Goal: Information Seeking & Learning: Learn about a topic

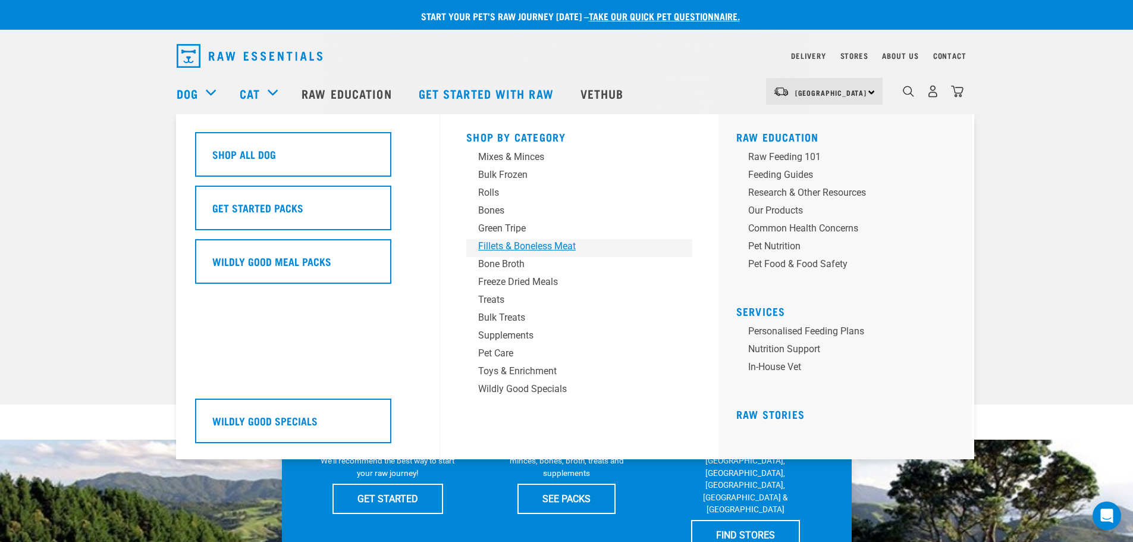
click at [527, 249] on div "Fillets & Boneless Meat" at bounding box center [571, 246] width 186 height 14
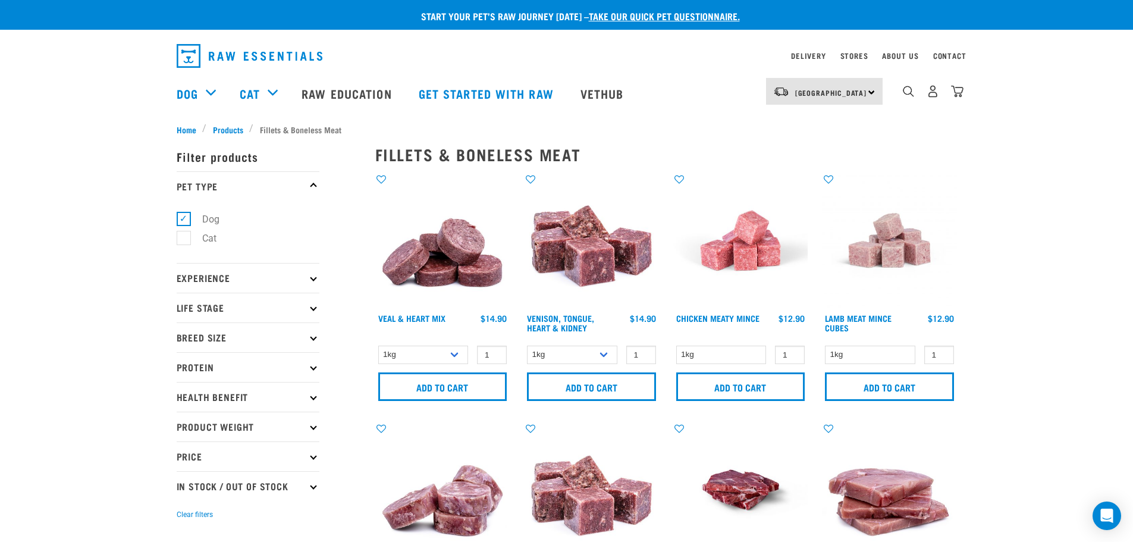
click at [454, 271] on img at bounding box center [442, 240] width 135 height 135
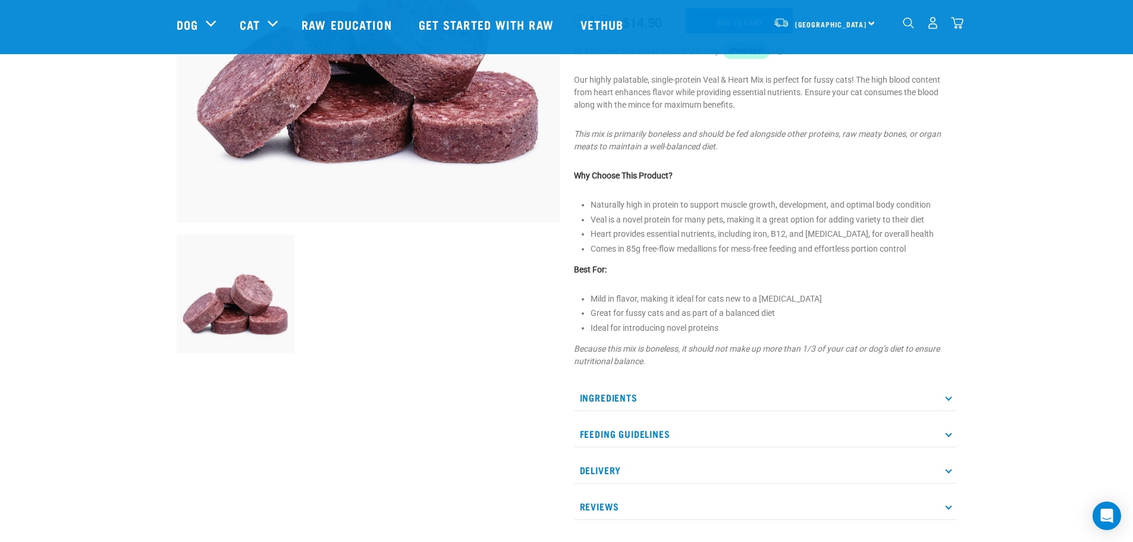
scroll to position [357, 0]
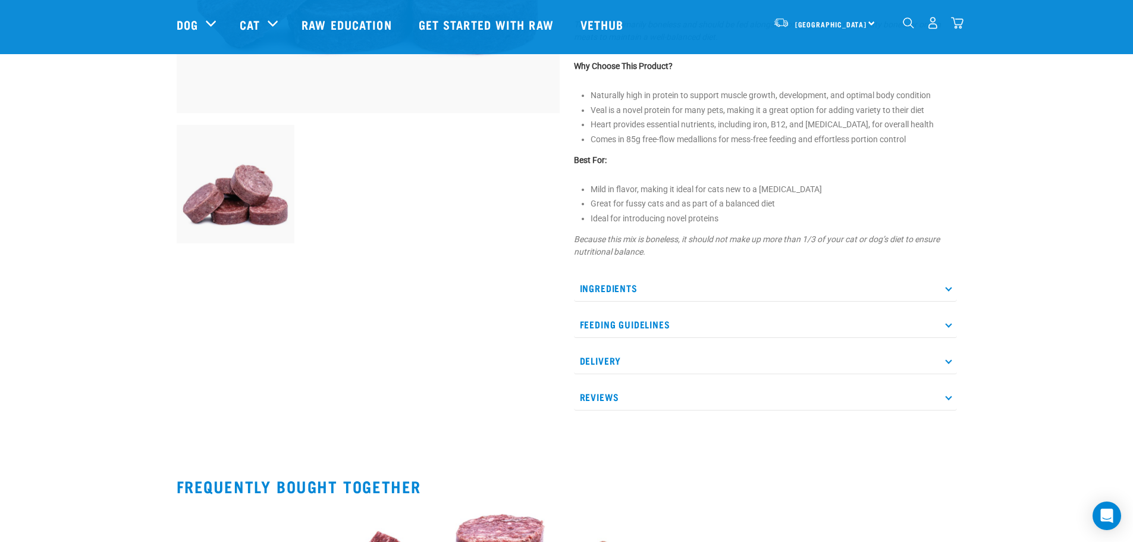
click at [632, 278] on p "Ingredients" at bounding box center [765, 288] width 383 height 27
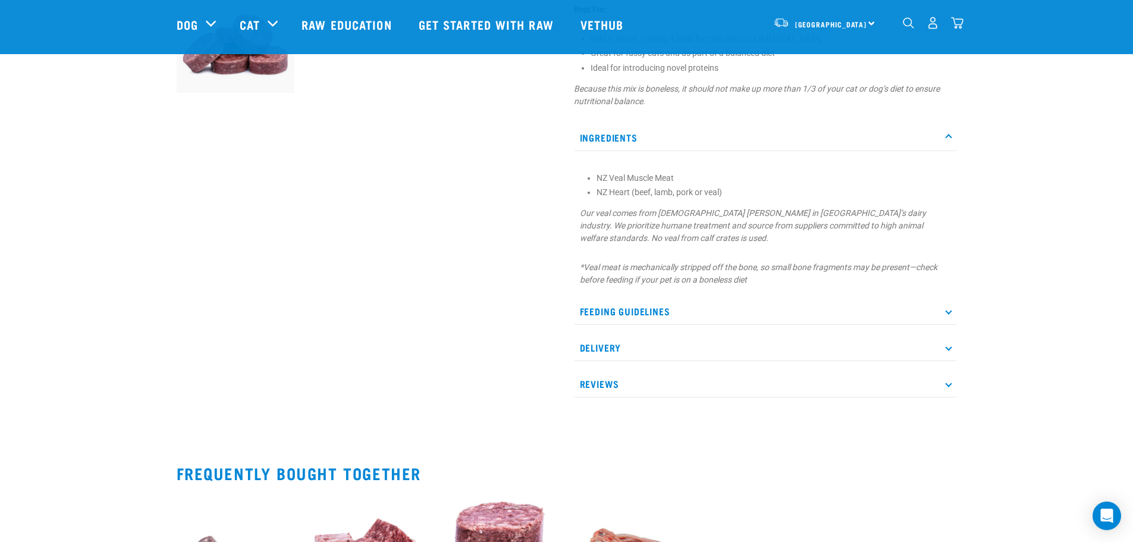
scroll to position [654, 0]
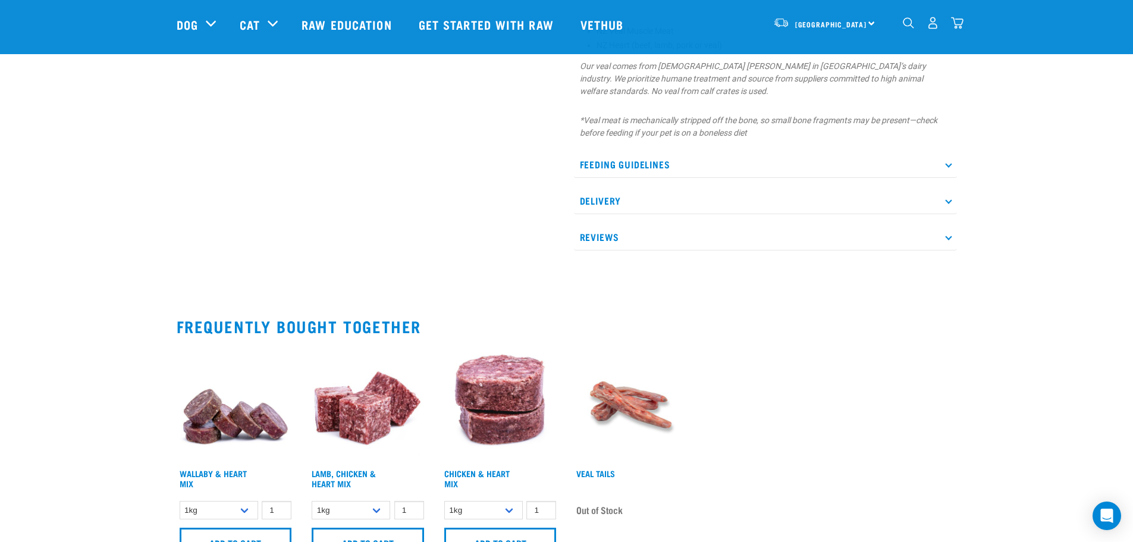
click at [362, 420] on img at bounding box center [368, 404] width 118 height 118
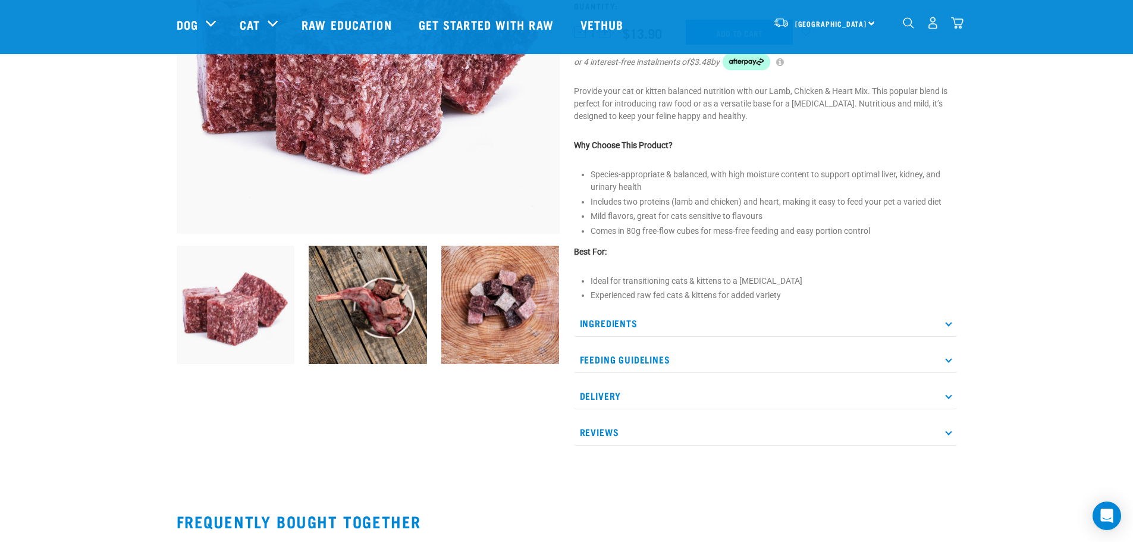
scroll to position [238, 0]
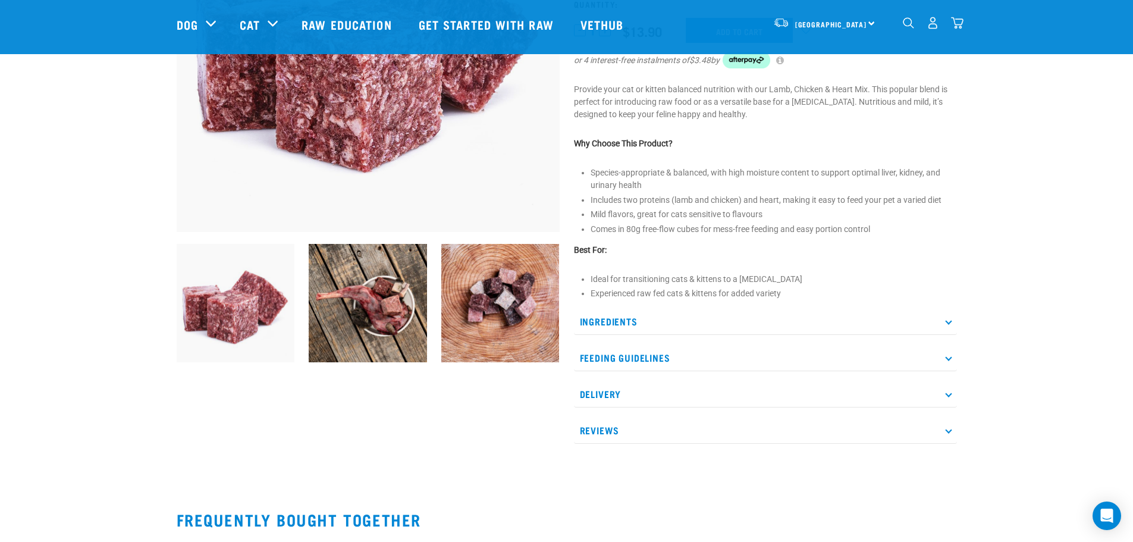
click at [612, 316] on p "Ingredients" at bounding box center [765, 321] width 383 height 27
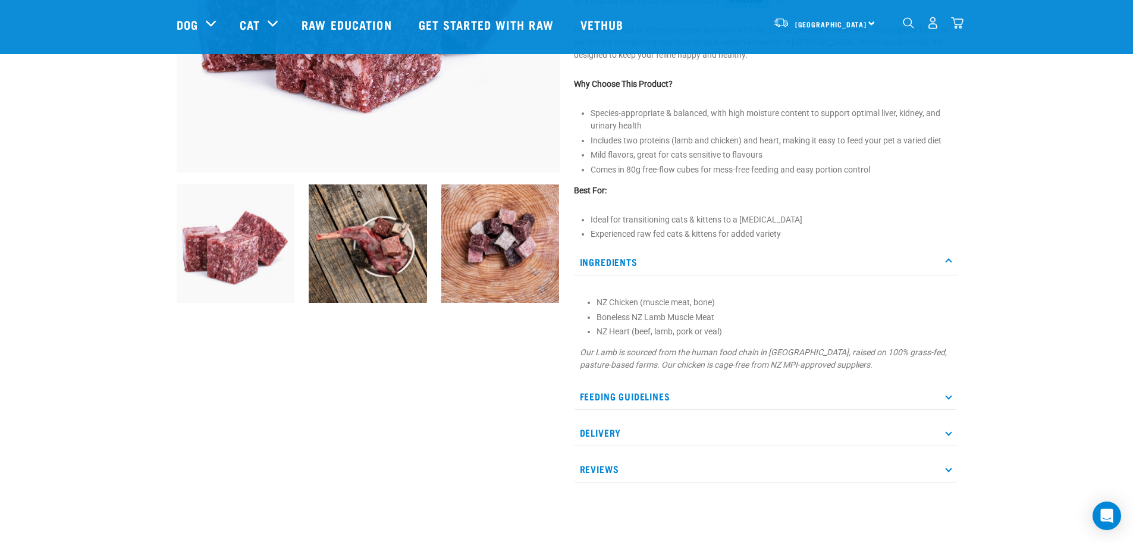
scroll to position [0, 0]
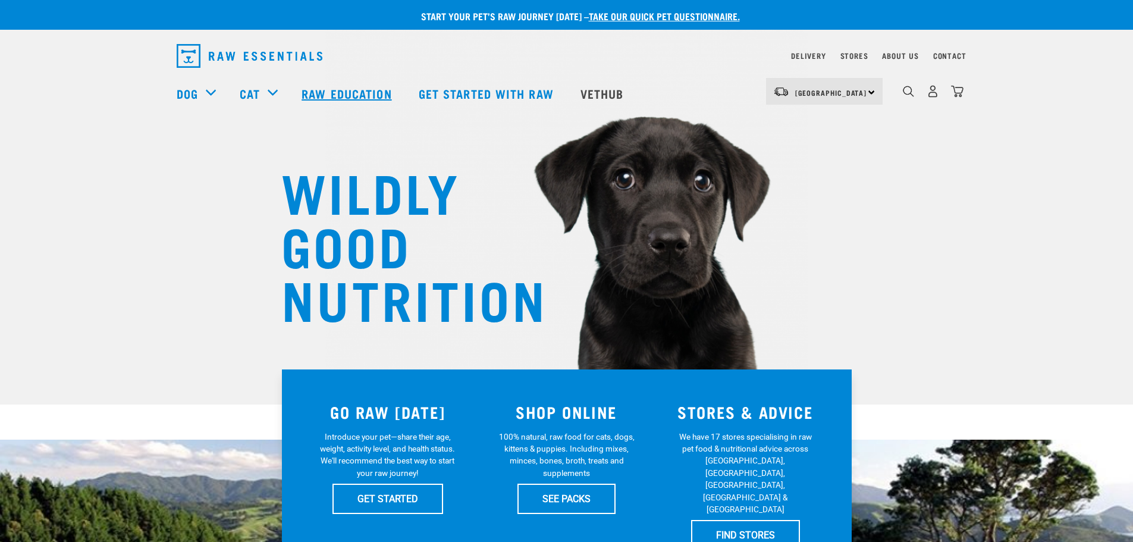
click at [318, 88] on link "Raw Education" at bounding box center [348, 94] width 117 height 48
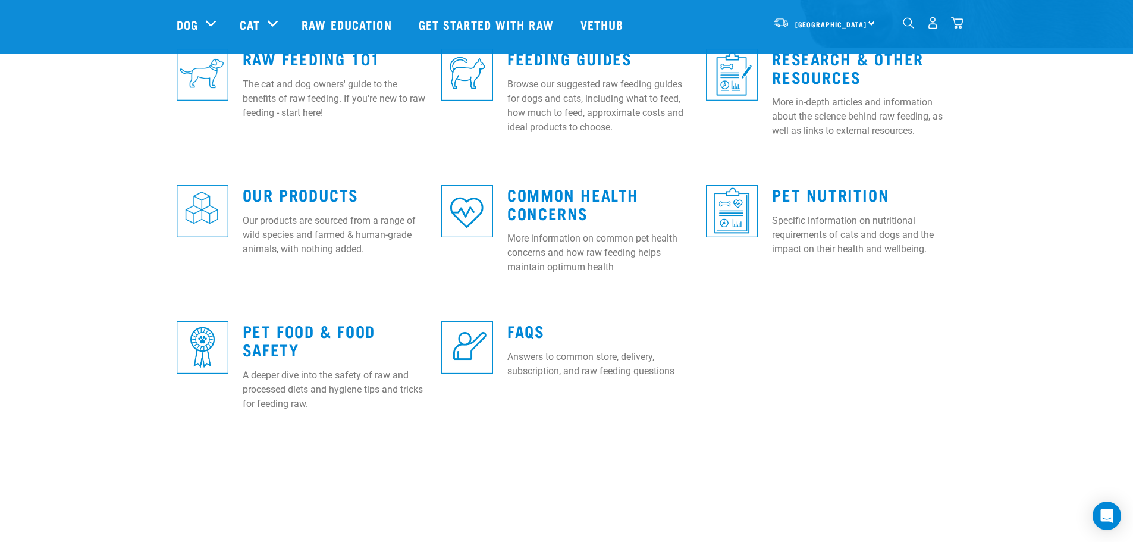
scroll to position [297, 0]
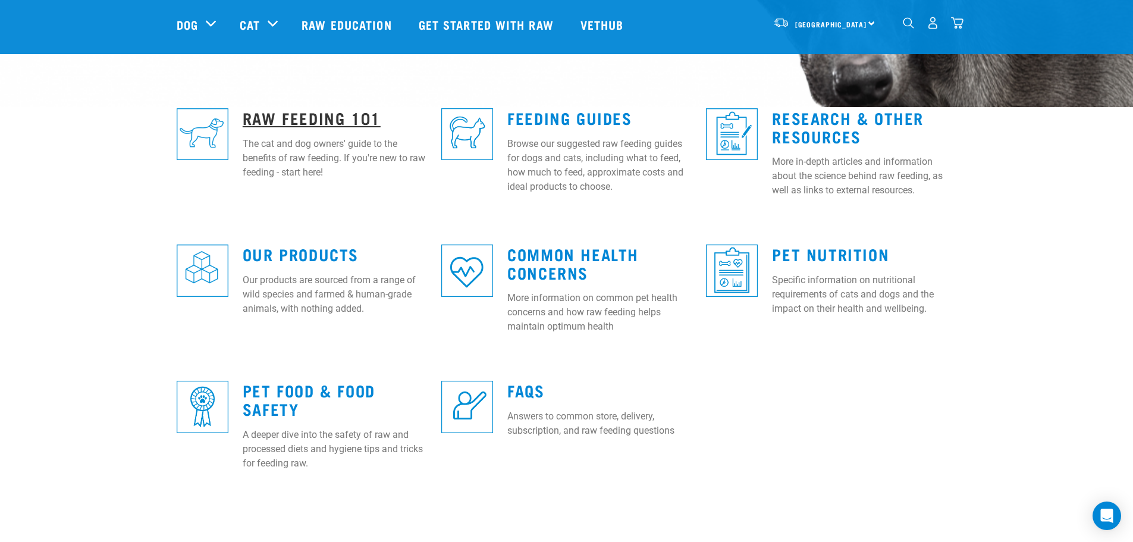
click at [333, 119] on link "Raw Feeding 101" at bounding box center [312, 117] width 138 height 9
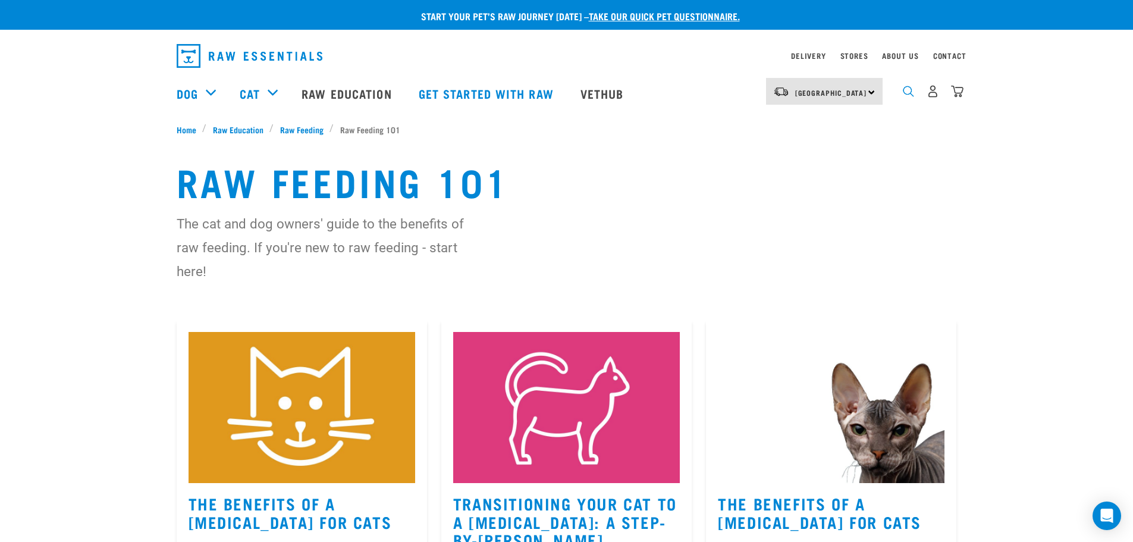
click at [909, 96] on img "dropdown navigation" at bounding box center [908, 91] width 11 height 11
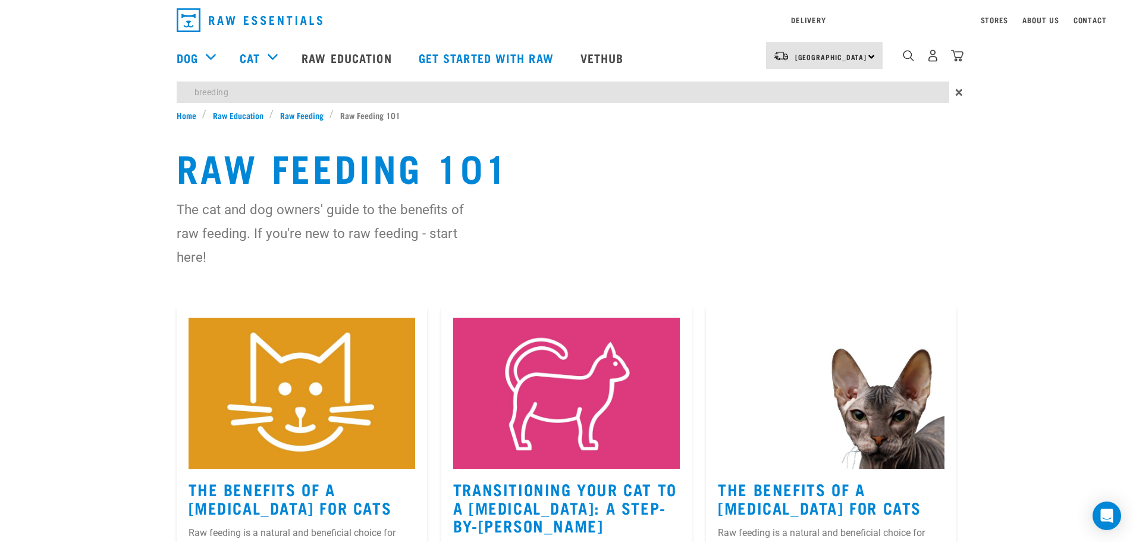
type input "breeding"
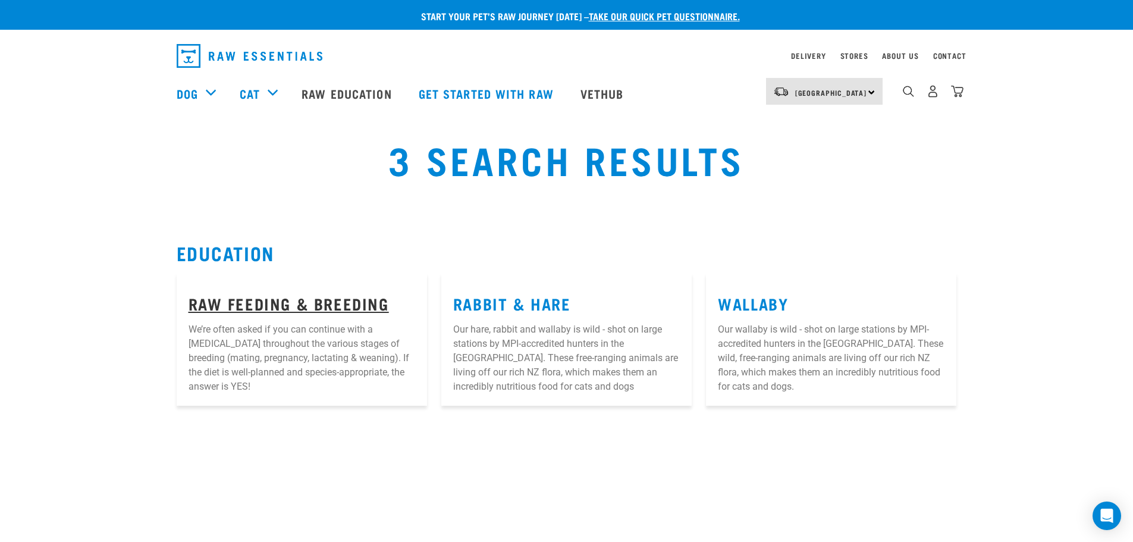
click at [315, 308] on link "Raw Feeding & Breeding" at bounding box center [289, 303] width 200 height 9
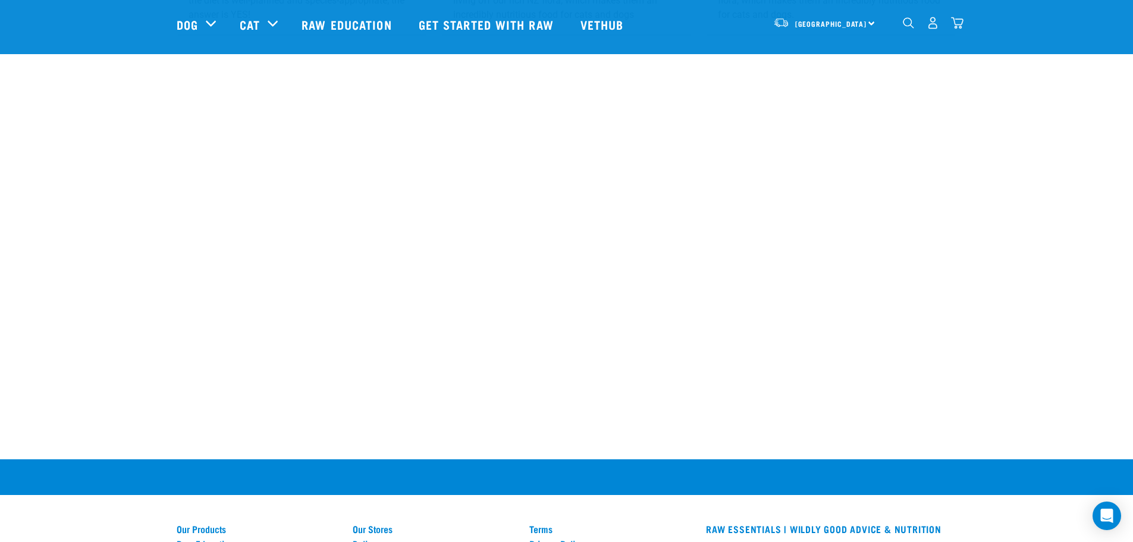
scroll to position [297, 0]
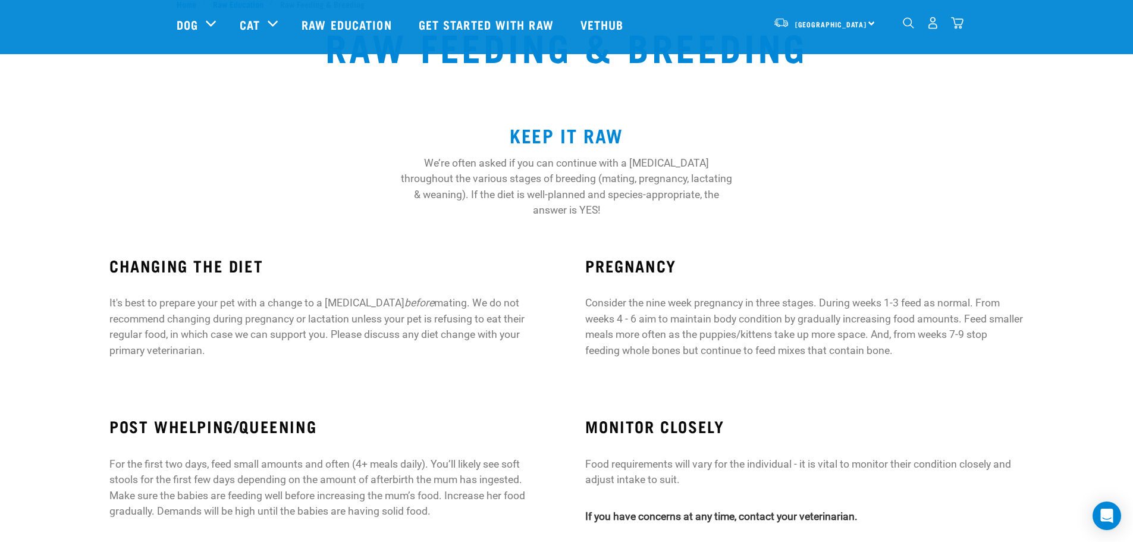
scroll to position [119, 0]
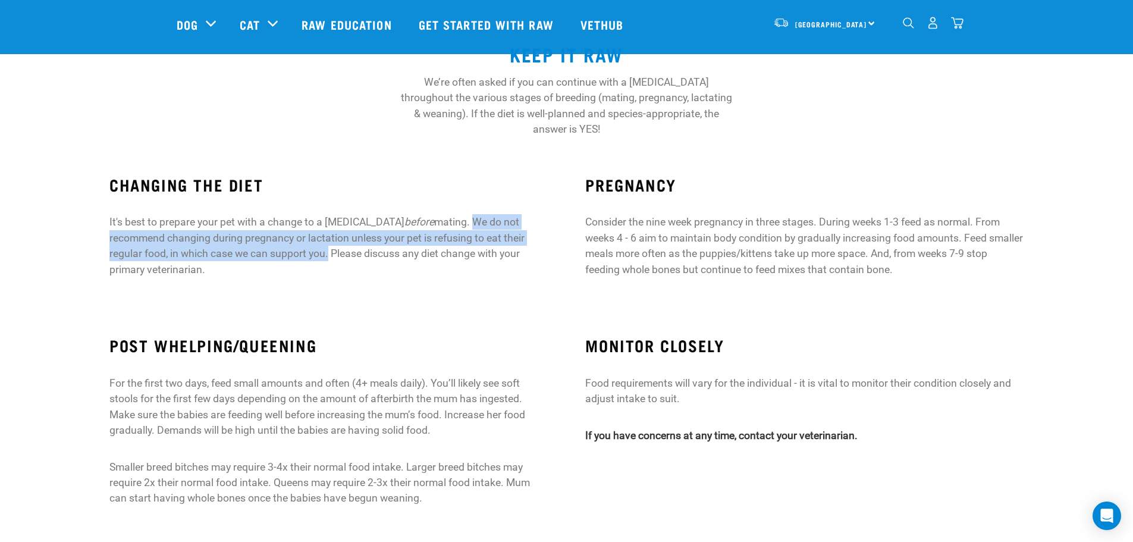
drag, startPoint x: 434, startPoint y: 206, endPoint x: 255, endPoint y: 242, distance: 182.5
click at [255, 242] on p "It's best to prepare your pet with a change to a raw diet before mating. We do …" at bounding box center [328, 245] width 438 height 63
copy p "We do not recommend changing during pregnancy or lactation unless your pet is r…"
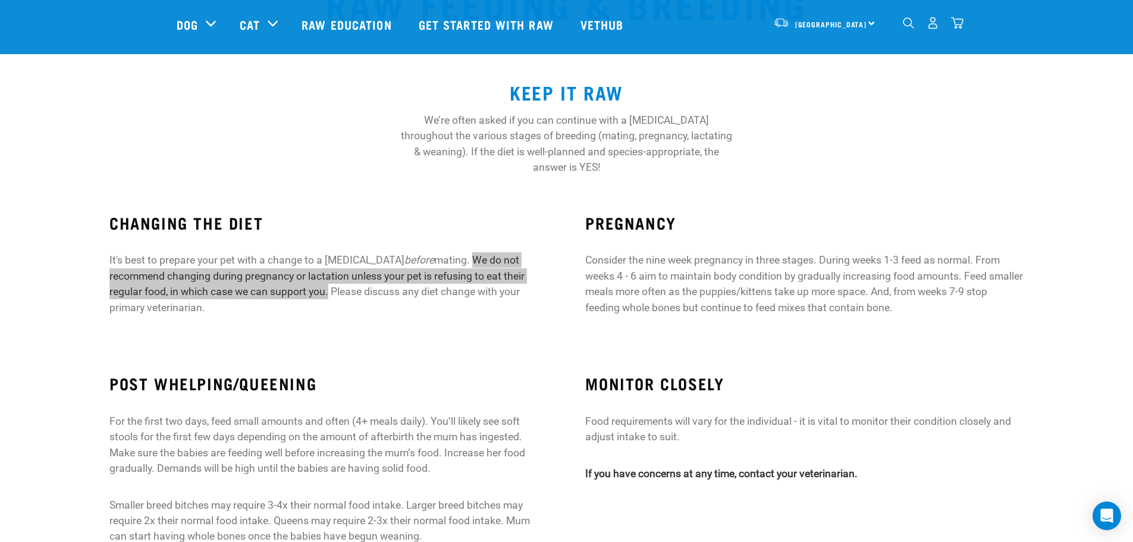
scroll to position [59, 0]
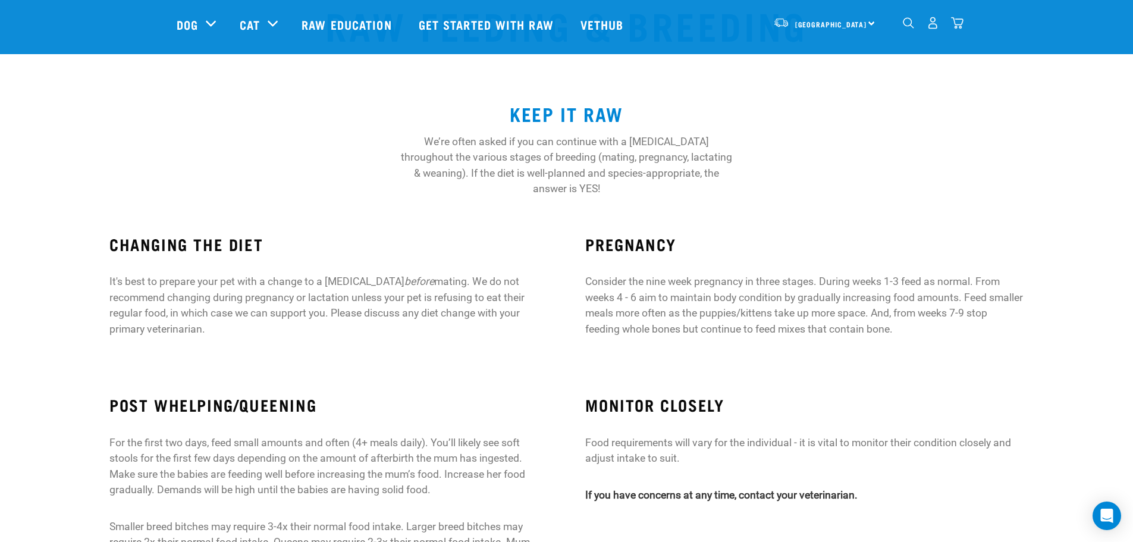
click at [722, 156] on p "We’re often asked if you can continue with a raw diet throughout the various st…" at bounding box center [567, 165] width 338 height 63
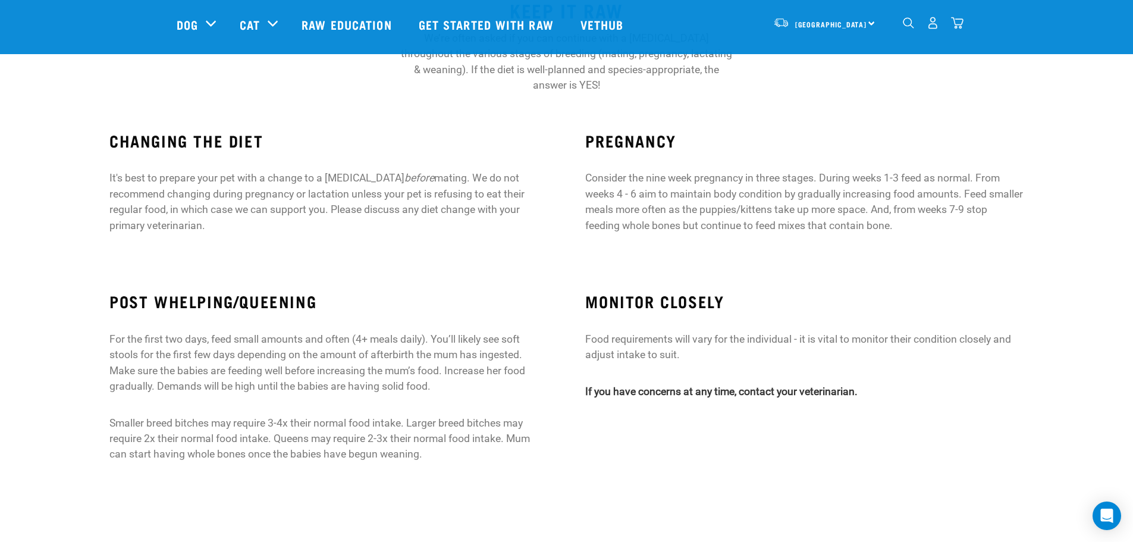
scroll to position [178, 0]
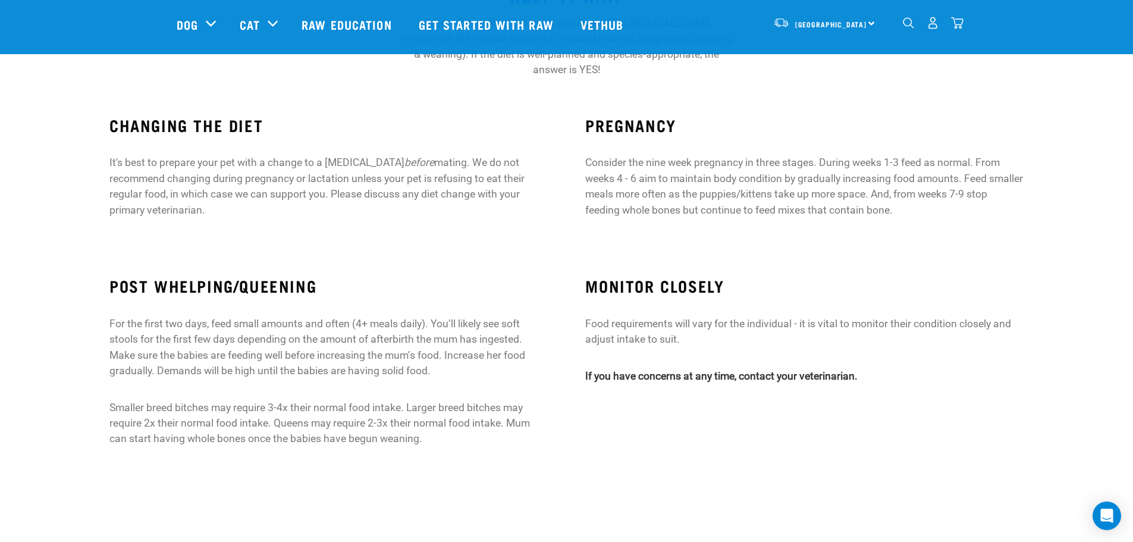
click at [908, 22] on img "dropdown navigation" at bounding box center [908, 22] width 11 height 11
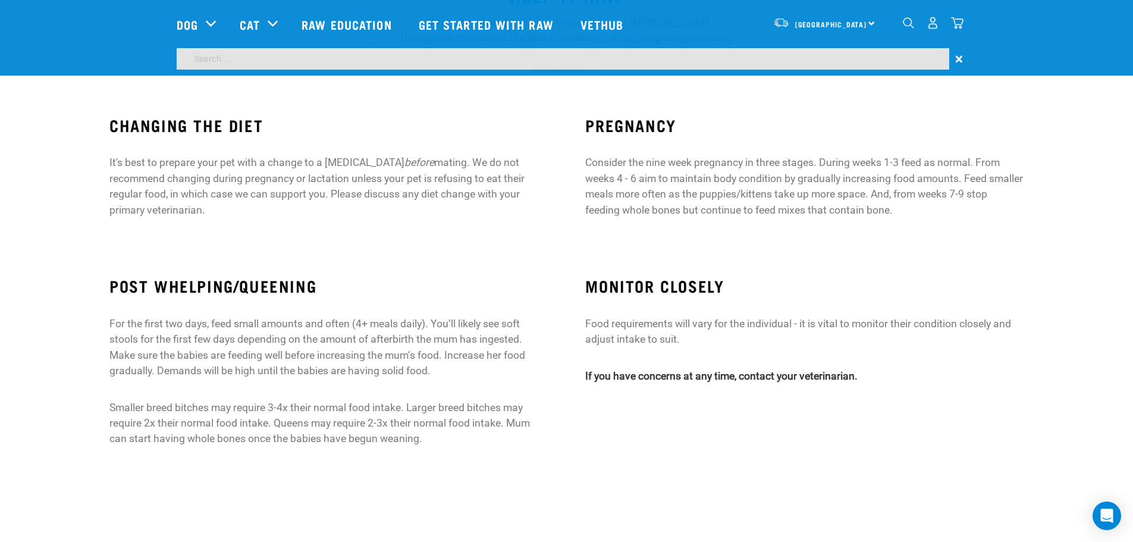
scroll to position [143, 0]
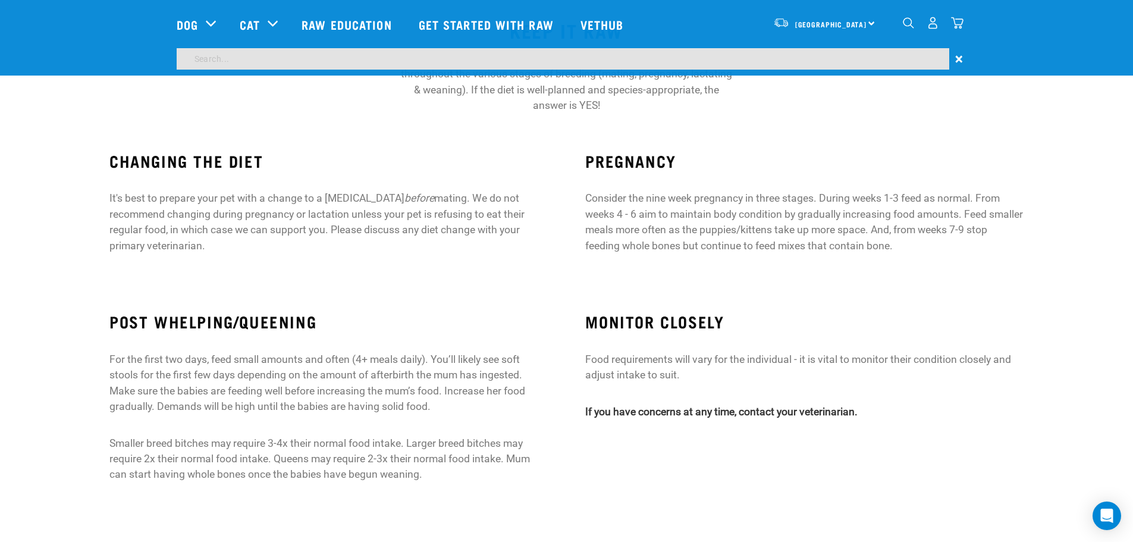
click at [303, 55] on input "search" at bounding box center [563, 58] width 773 height 21
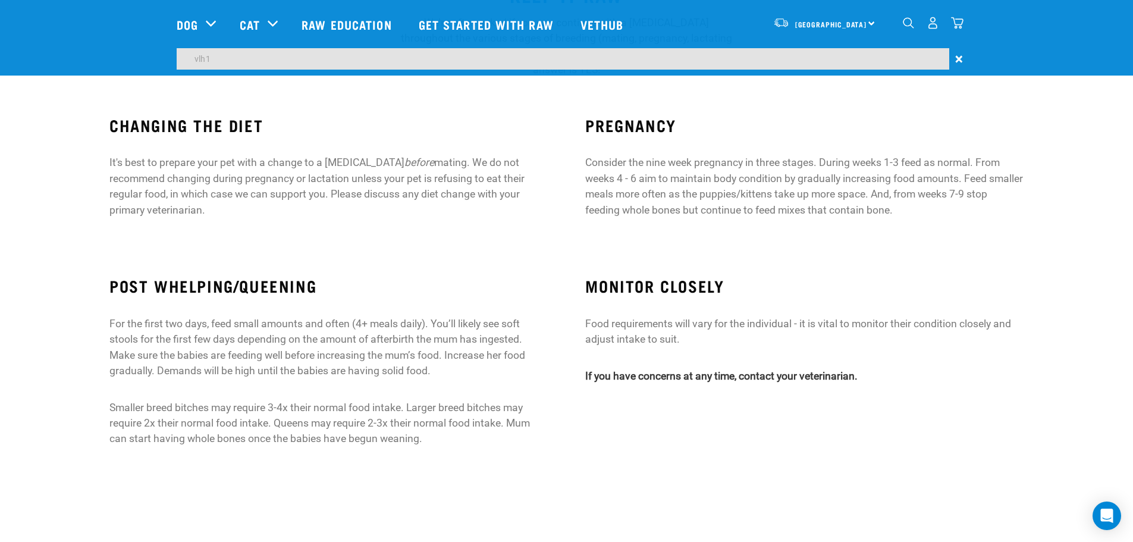
type input "vlh1"
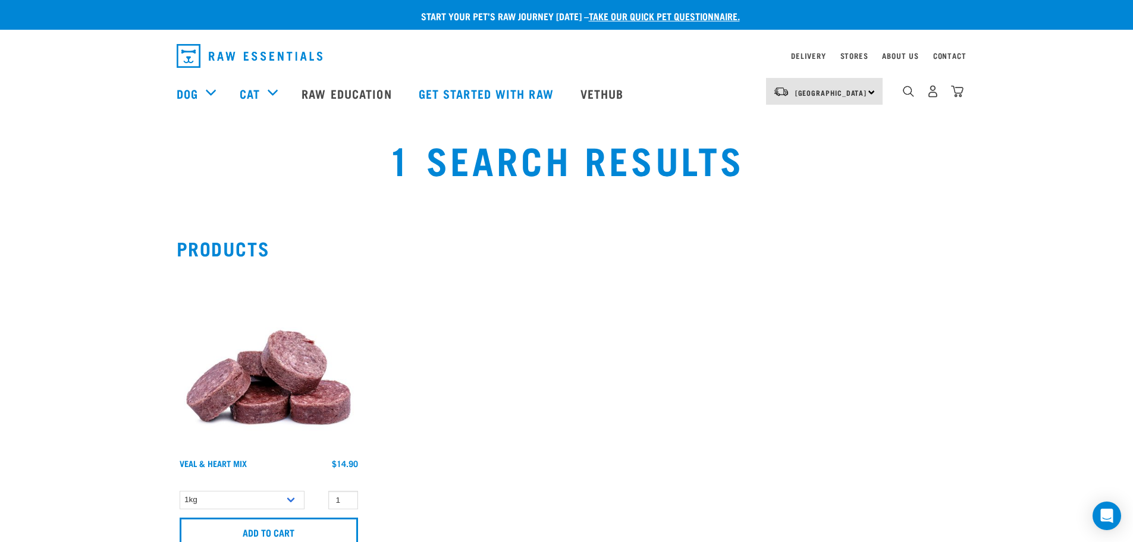
click at [261, 356] on img at bounding box center [269, 360] width 184 height 184
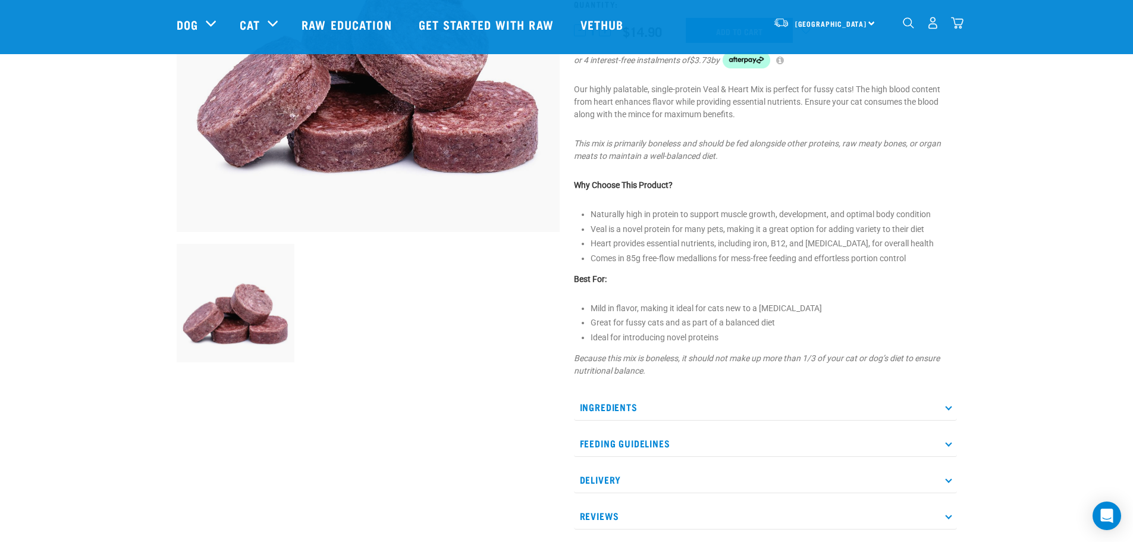
click at [608, 403] on p "Ingredients" at bounding box center [765, 407] width 383 height 27
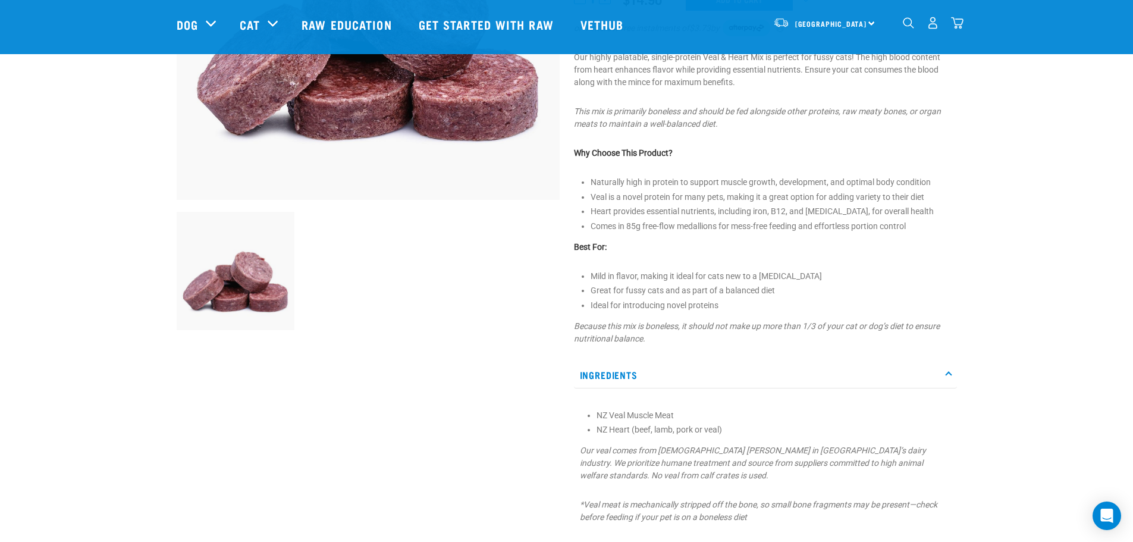
scroll to position [297, 0]
